Goal: Information Seeking & Learning: Learn about a topic

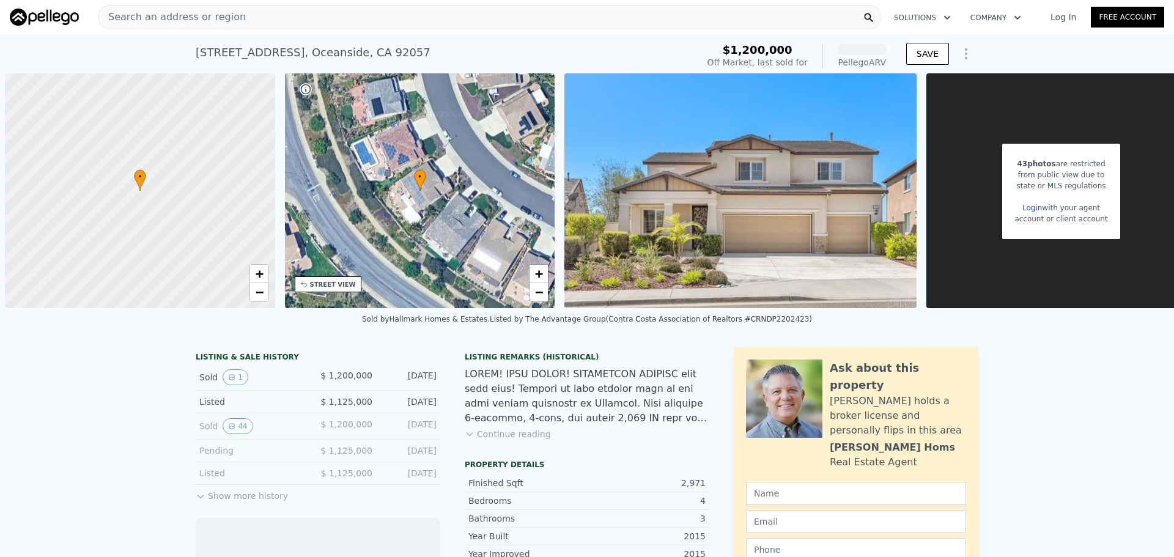
scroll to position [0, 5]
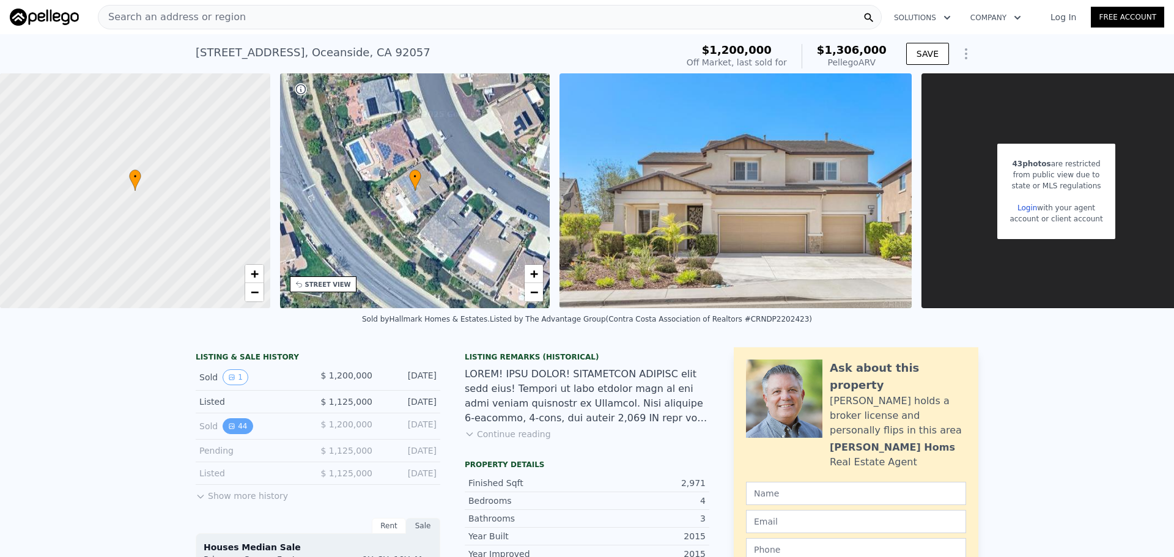
click at [238, 433] on button "44" at bounding box center [238, 426] width 30 height 16
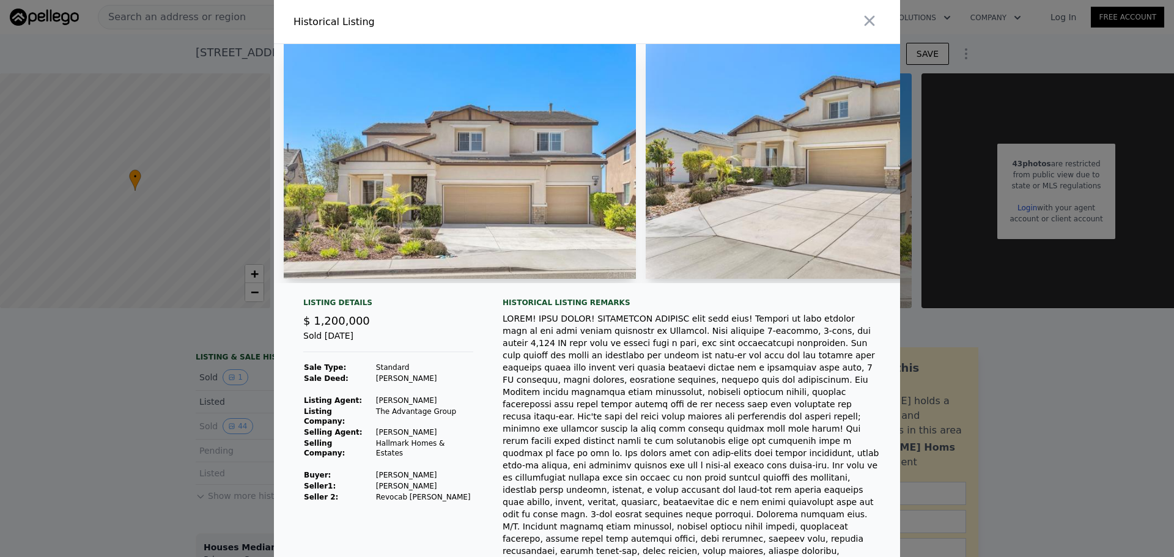
scroll to position [61, 0]
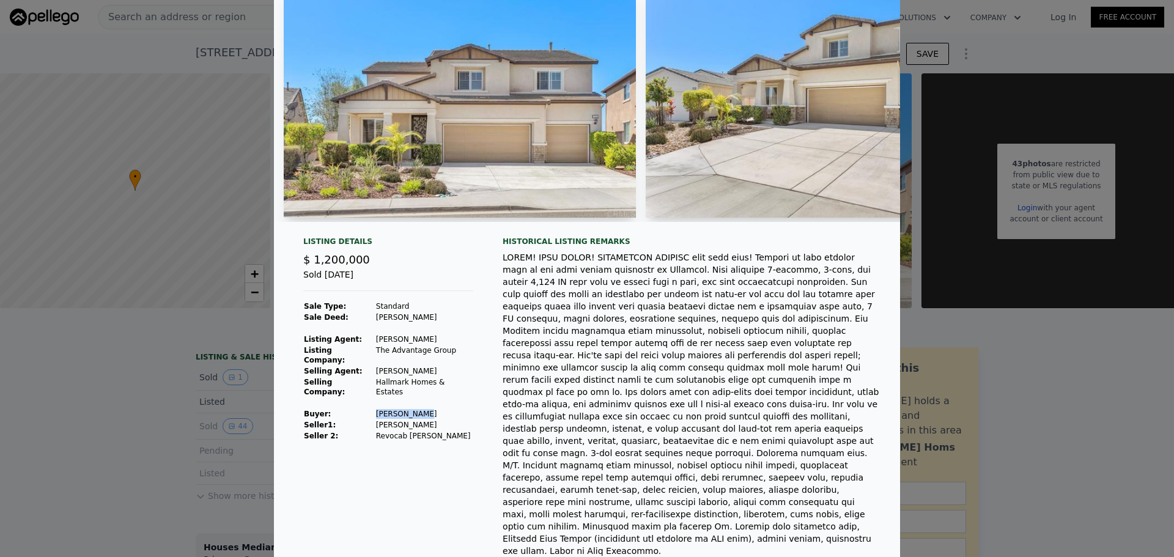
drag, startPoint x: 361, startPoint y: 402, endPoint x: 418, endPoint y: 405, distance: 57.0
click at [418, 409] on tr "Buyer : [PERSON_NAME]" at bounding box center [388, 414] width 170 height 11
click at [403, 420] on td "[PERSON_NAME]" at bounding box center [425, 425] width 98 height 11
drag, startPoint x: 420, startPoint y: 426, endPoint x: 357, endPoint y: 374, distance: 82.2
click at [355, 376] on tbody "Sale Type: Standard Sale Deed: [PERSON_NAME] Listing Agent: [PERSON_NAME] Listi…" at bounding box center [388, 371] width 170 height 141
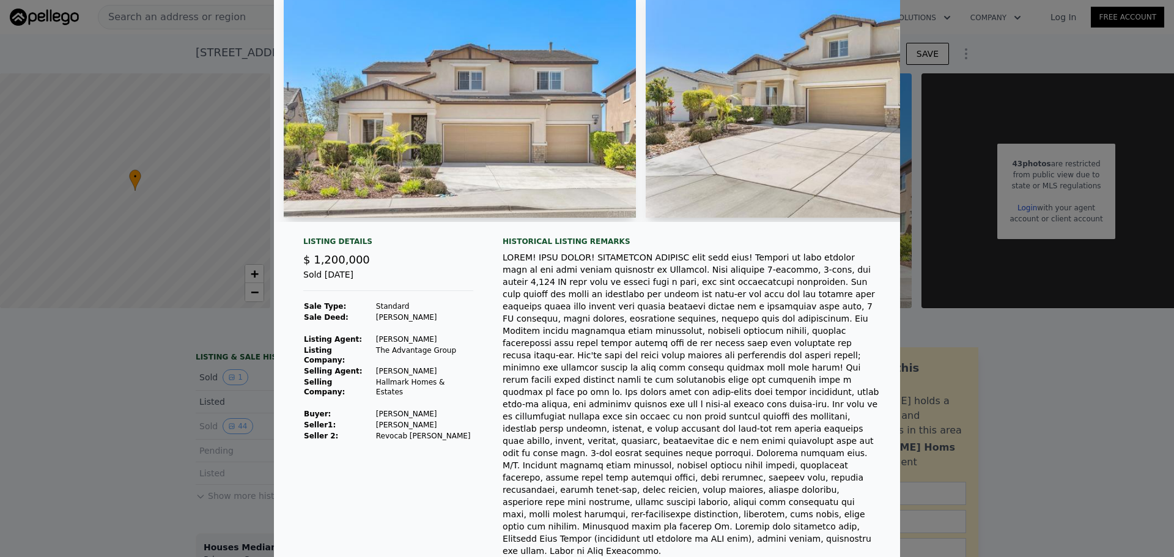
click at [376, 366] on td "[PERSON_NAME]" at bounding box center [425, 371] width 98 height 11
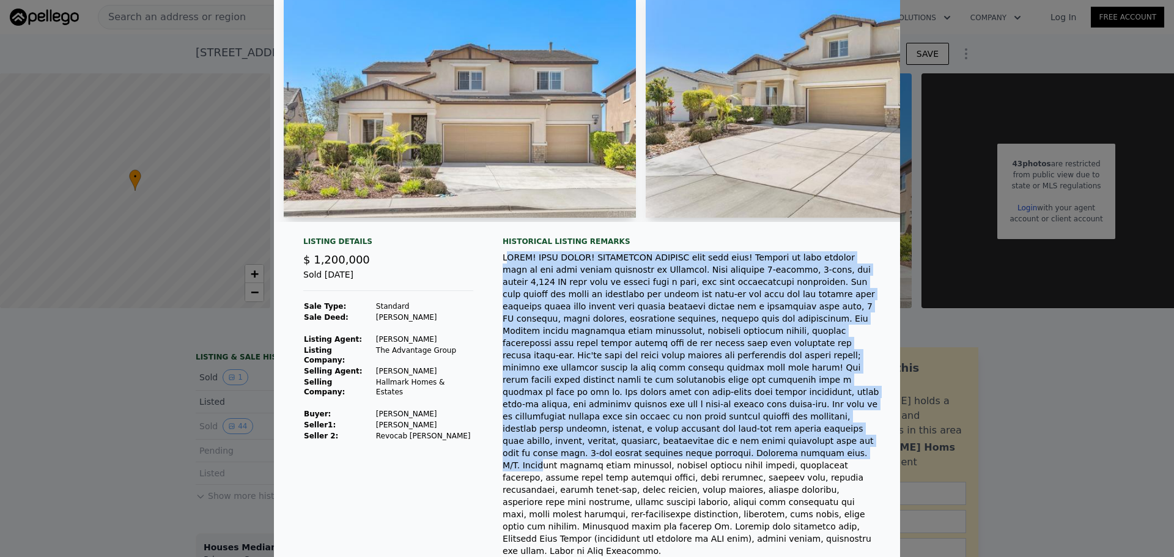
drag, startPoint x: 501, startPoint y: 263, endPoint x: 800, endPoint y: 421, distance: 338.5
click at [800, 421] on div at bounding box center [692, 404] width 378 height 306
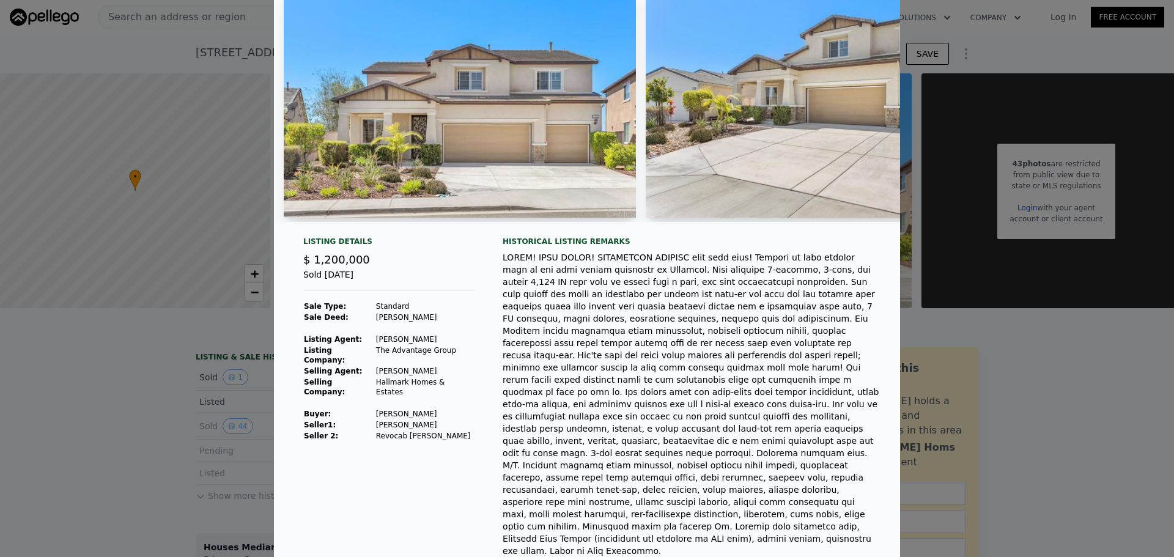
click at [786, 437] on div at bounding box center [692, 404] width 378 height 306
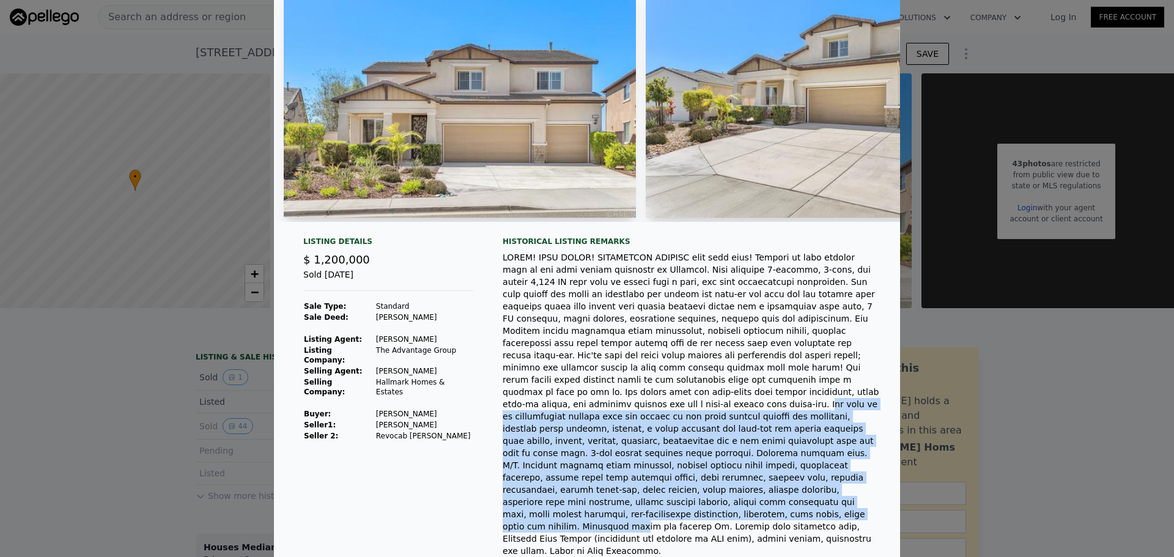
drag, startPoint x: 625, startPoint y: 391, endPoint x: 844, endPoint y: 470, distance: 232.8
click at [844, 469] on div at bounding box center [692, 404] width 378 height 306
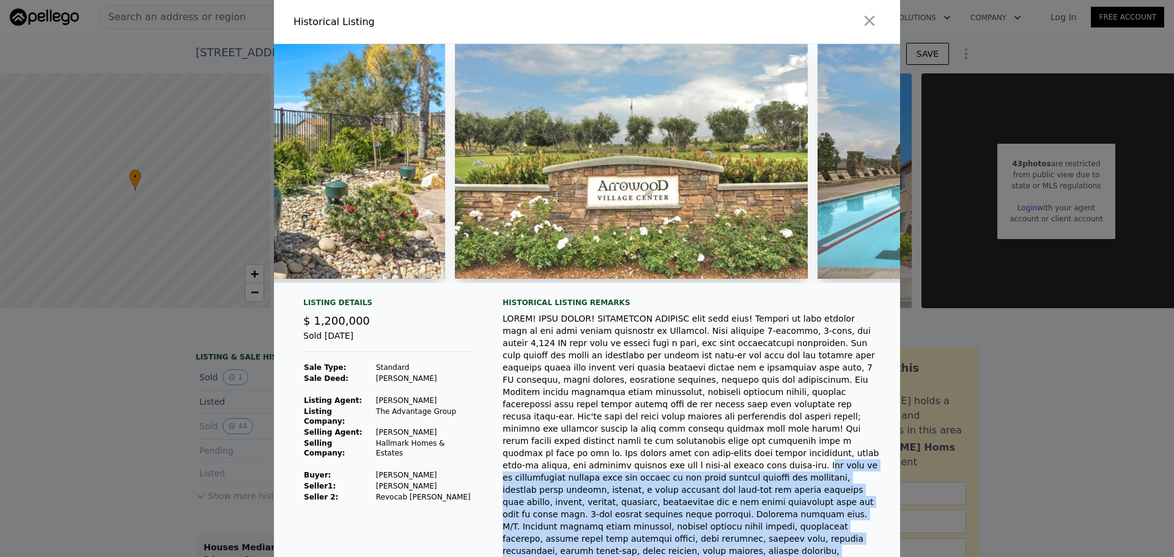
scroll to position [157, 0]
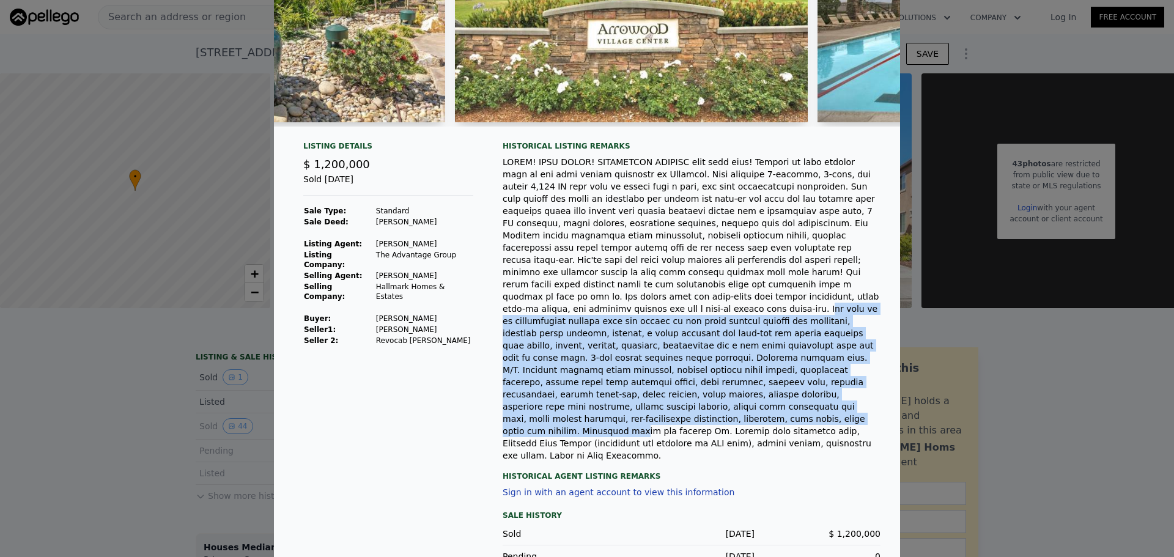
click at [724, 379] on div at bounding box center [692, 309] width 378 height 306
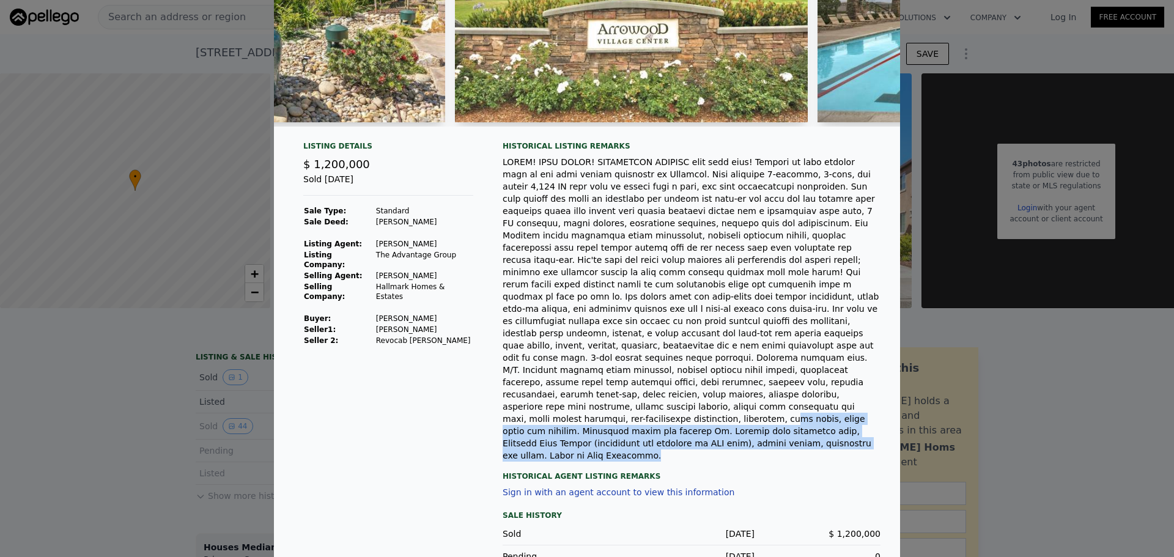
drag, startPoint x: 760, startPoint y: 399, endPoint x: 683, endPoint y: 374, distance: 80.5
click at [683, 374] on div at bounding box center [692, 309] width 378 height 306
